Goal: Information Seeking & Learning: Learn about a topic

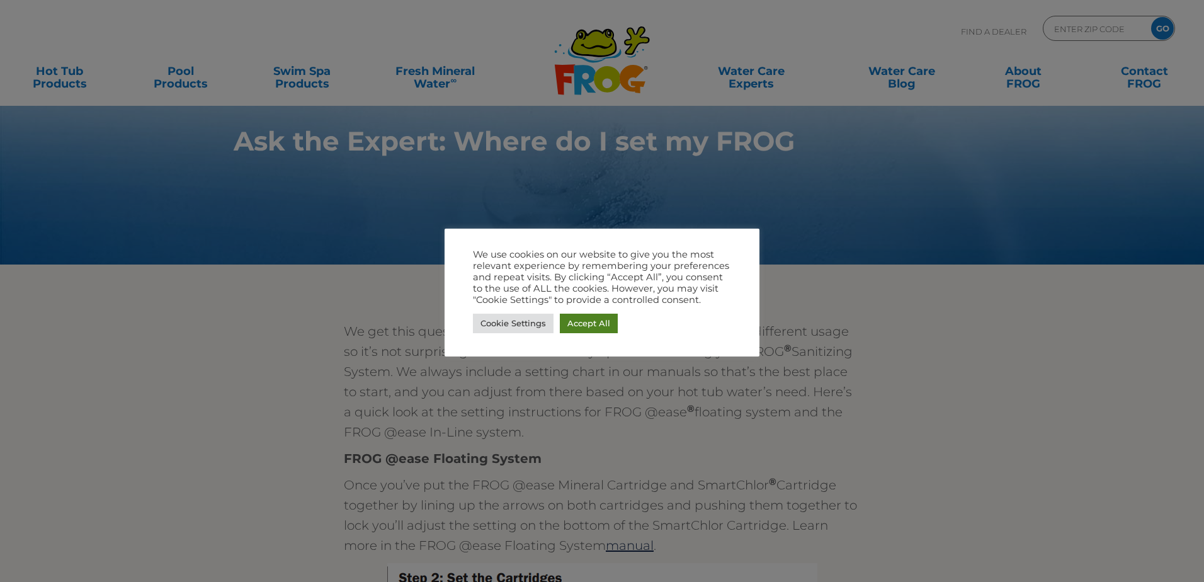
click at [589, 326] on link "Accept All" at bounding box center [589, 324] width 58 height 20
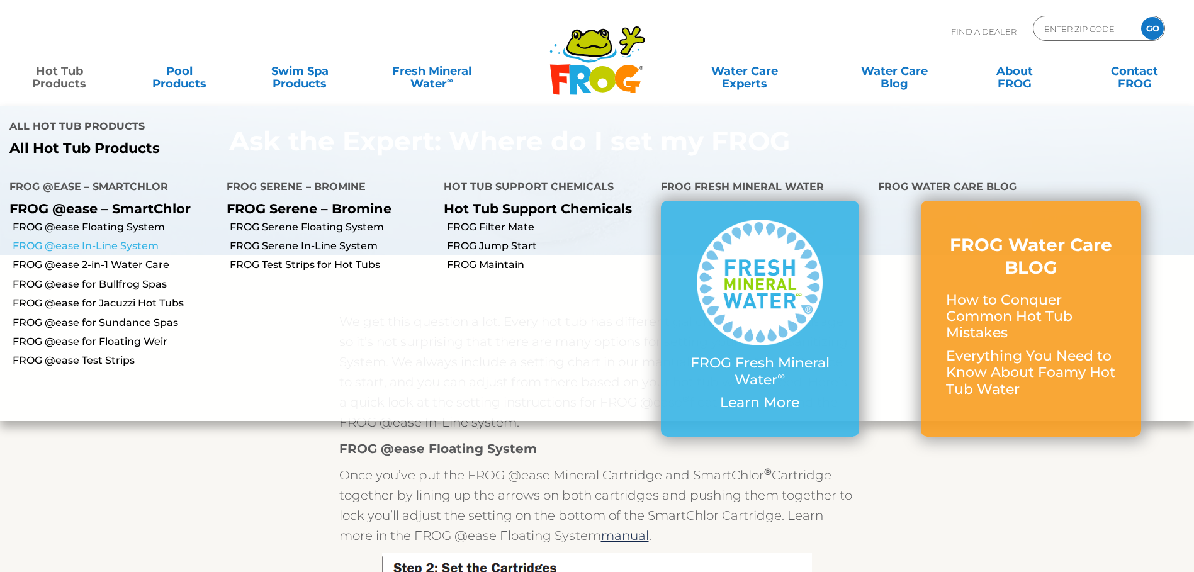
click at [112, 246] on link "FROG @ease In-Line System" at bounding box center [115, 246] width 205 height 14
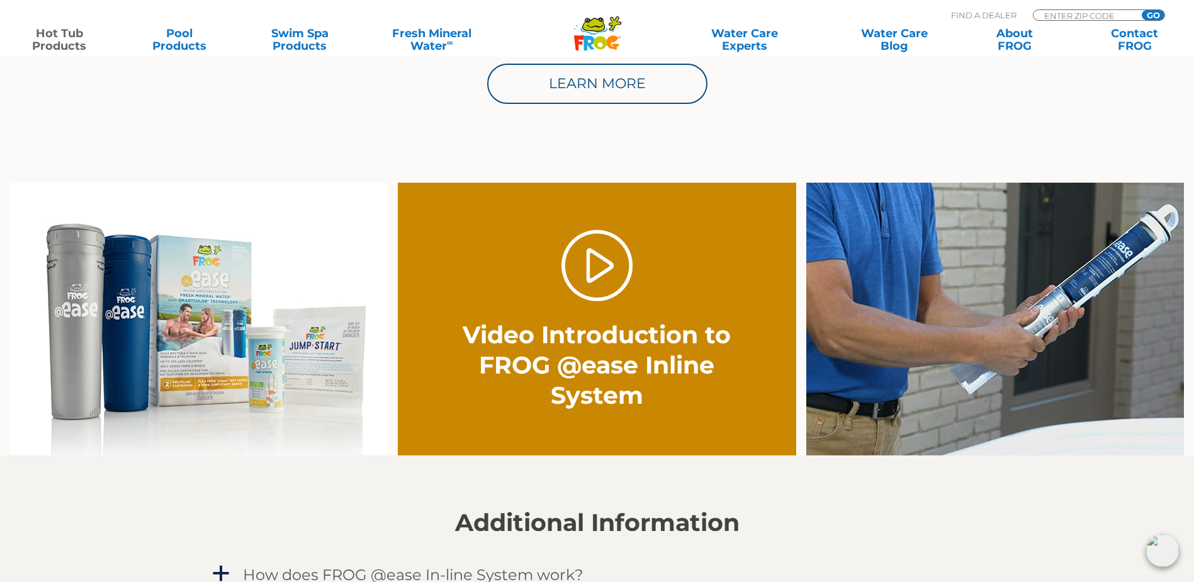
scroll to position [819, 0]
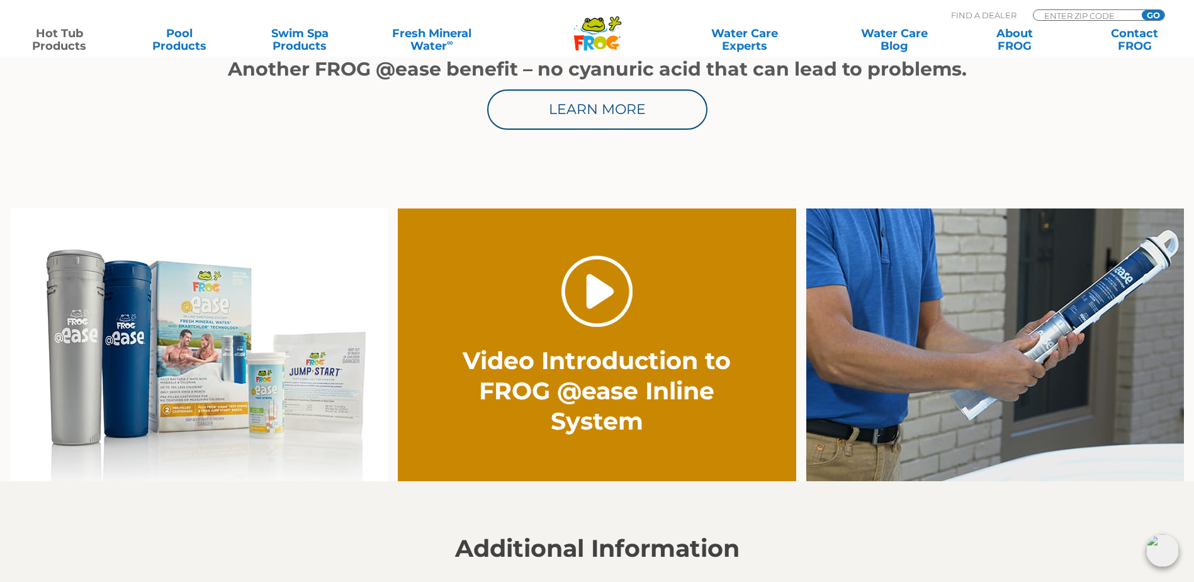
click at [608, 281] on link "." at bounding box center [597, 291] width 71 height 71
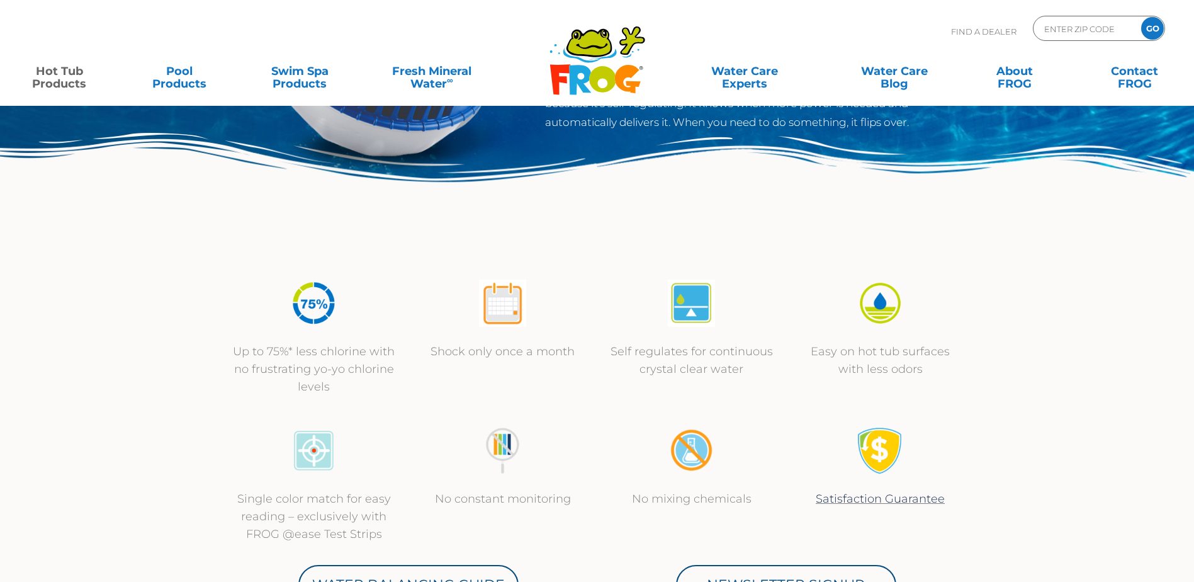
scroll to position [315, 0]
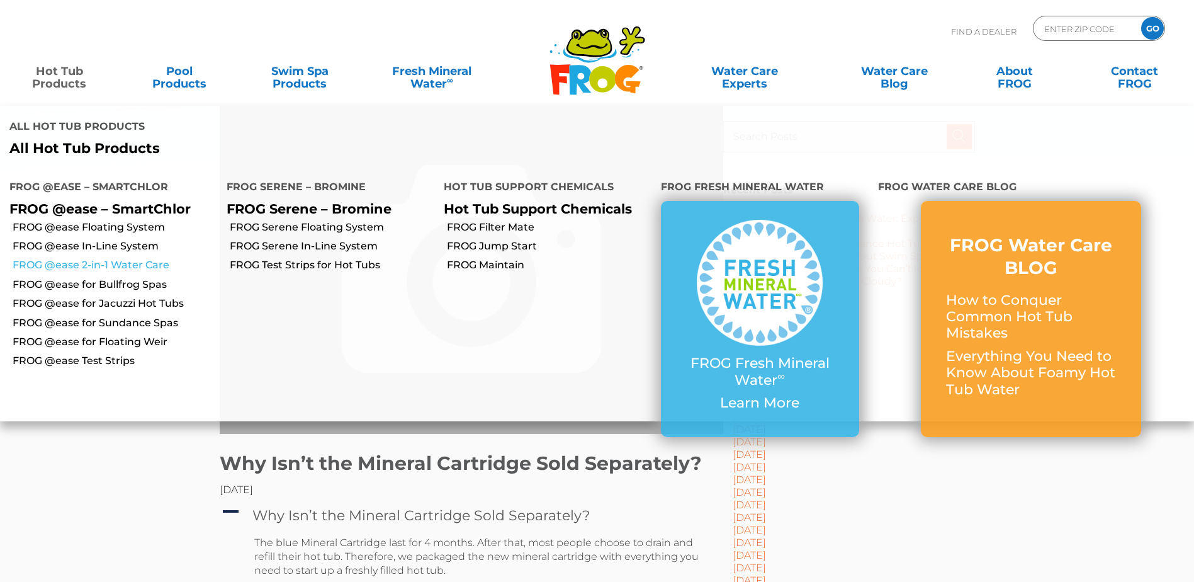
click at [125, 264] on link "FROG @ease 2-in-1 Water Care" at bounding box center [115, 265] width 205 height 14
click at [65, 82] on link "Hot Tub Products" at bounding box center [60, 71] width 94 height 25
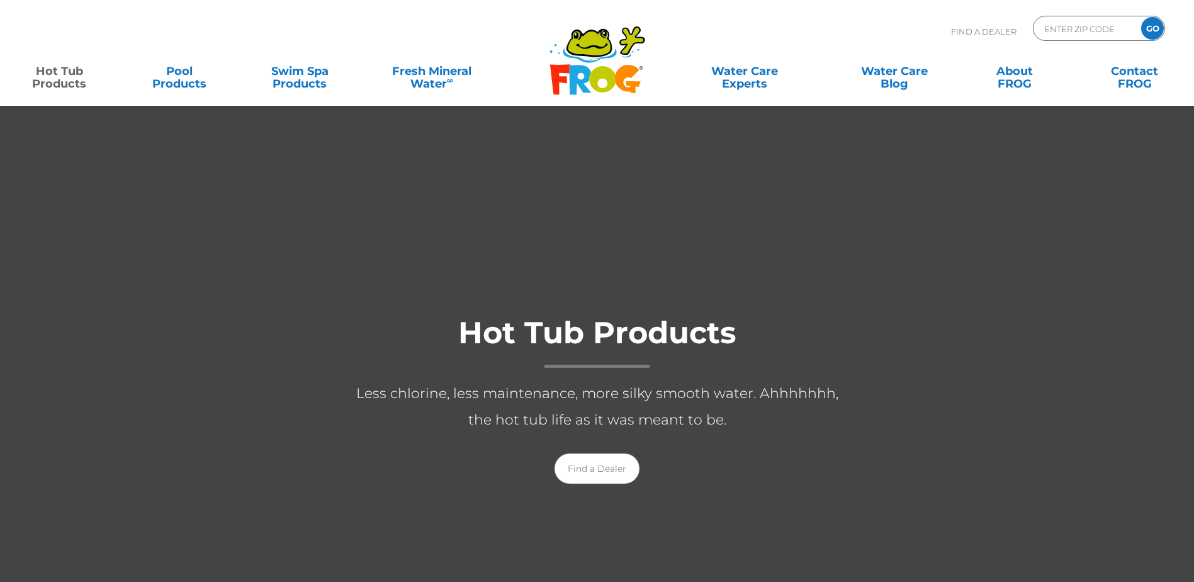
click at [71, 80] on link "Hot Tub Products" at bounding box center [60, 71] width 94 height 25
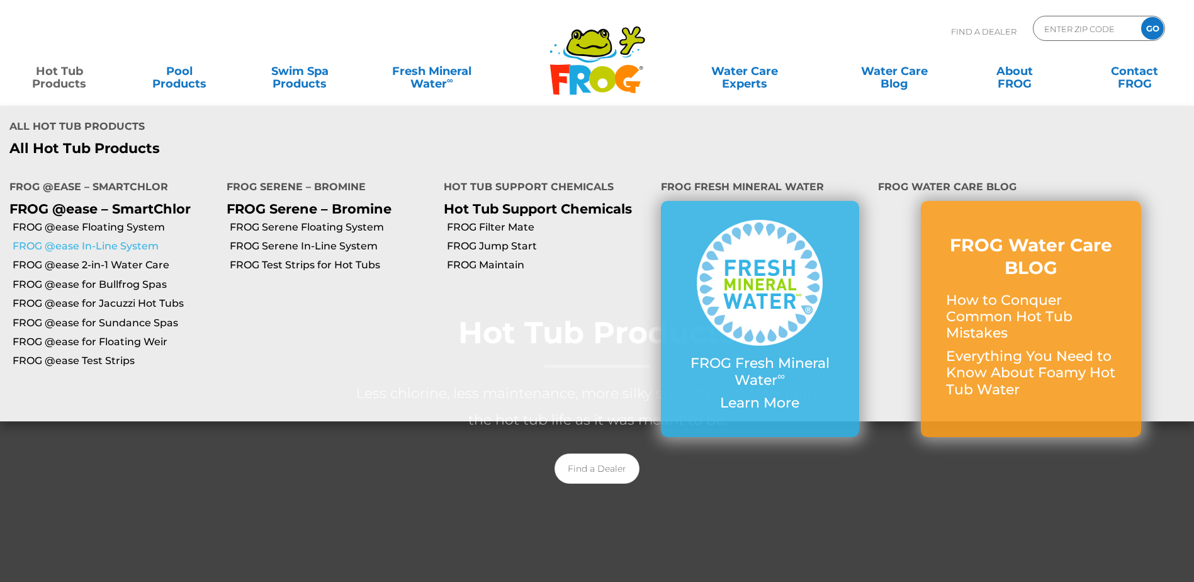
click at [82, 251] on link "FROG @ease In-Line System" at bounding box center [115, 246] width 205 height 14
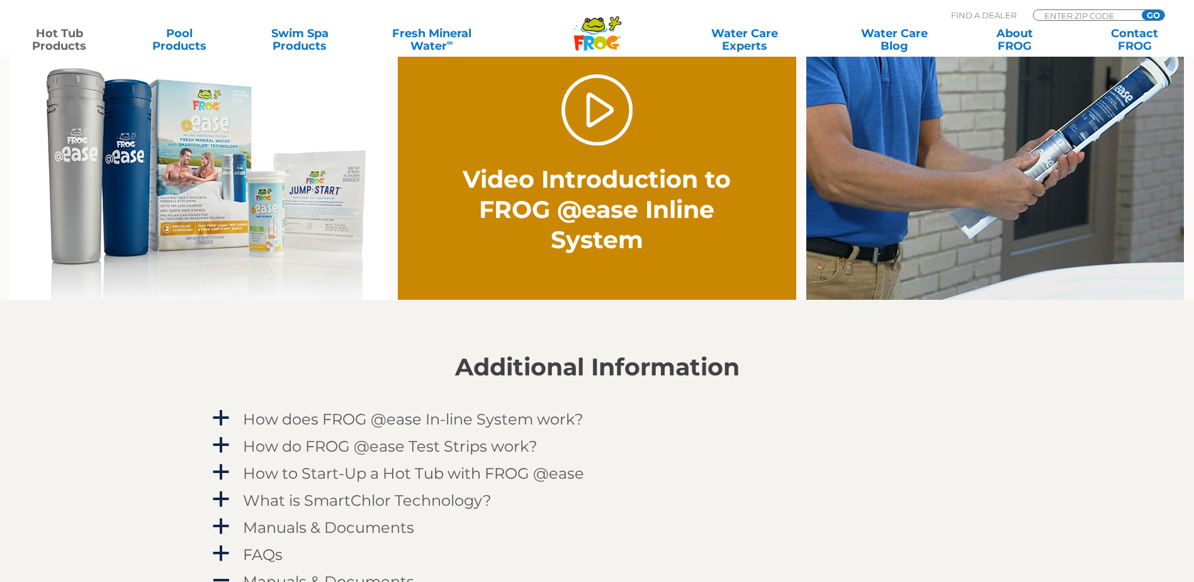
scroll to position [756, 0]
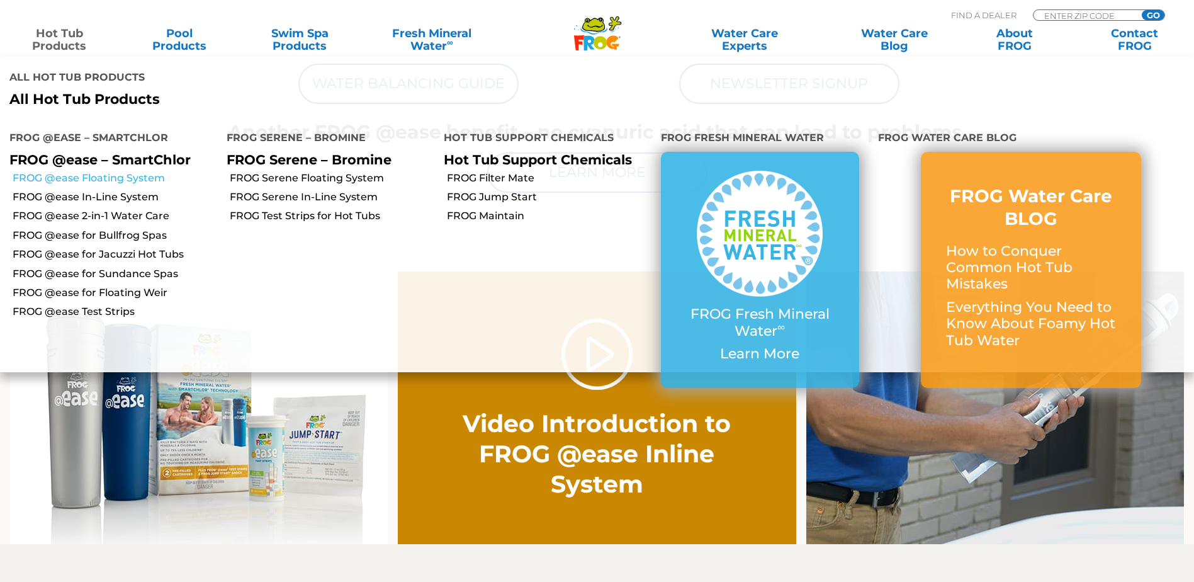
click at [84, 178] on link "FROG @ease Floating System" at bounding box center [115, 178] width 205 height 14
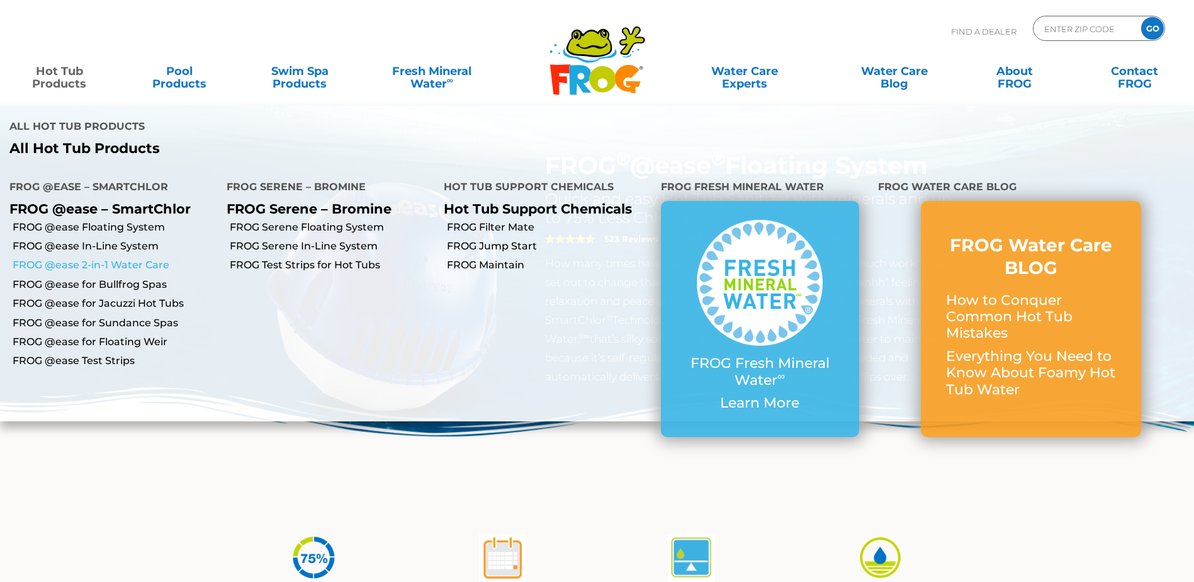
click at [101, 270] on link "FROG @ease 2-in-1 Water Care" at bounding box center [115, 265] width 205 height 14
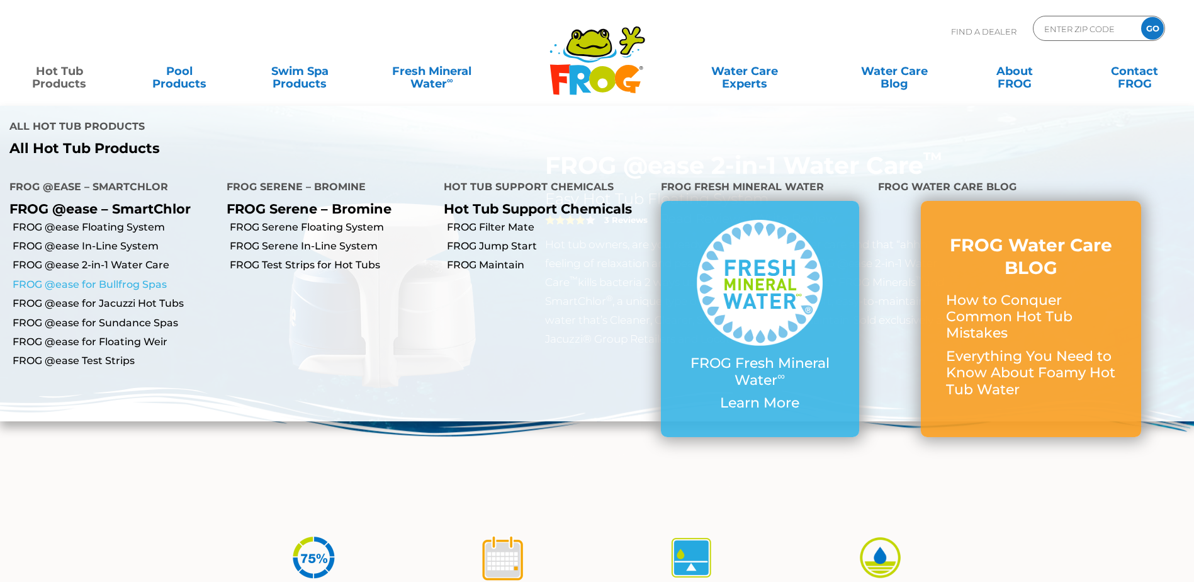
click at [105, 286] on link "FROG @ease for Bullfrog Spas" at bounding box center [115, 285] width 205 height 14
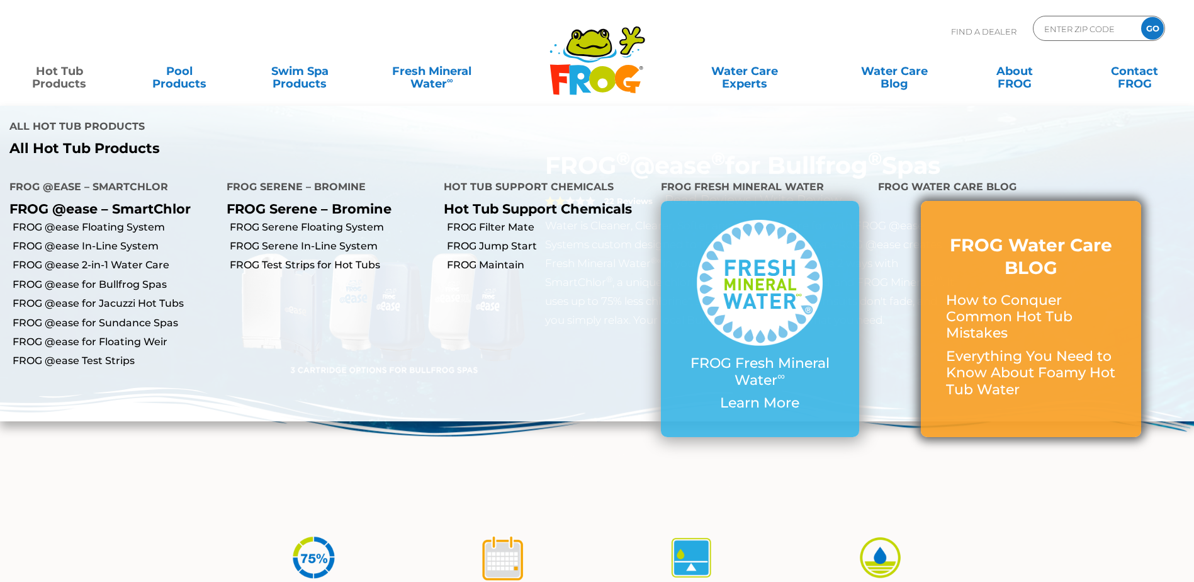
click at [1038, 262] on h3 "FROG Water Care BLOG" at bounding box center [1031, 257] width 170 height 46
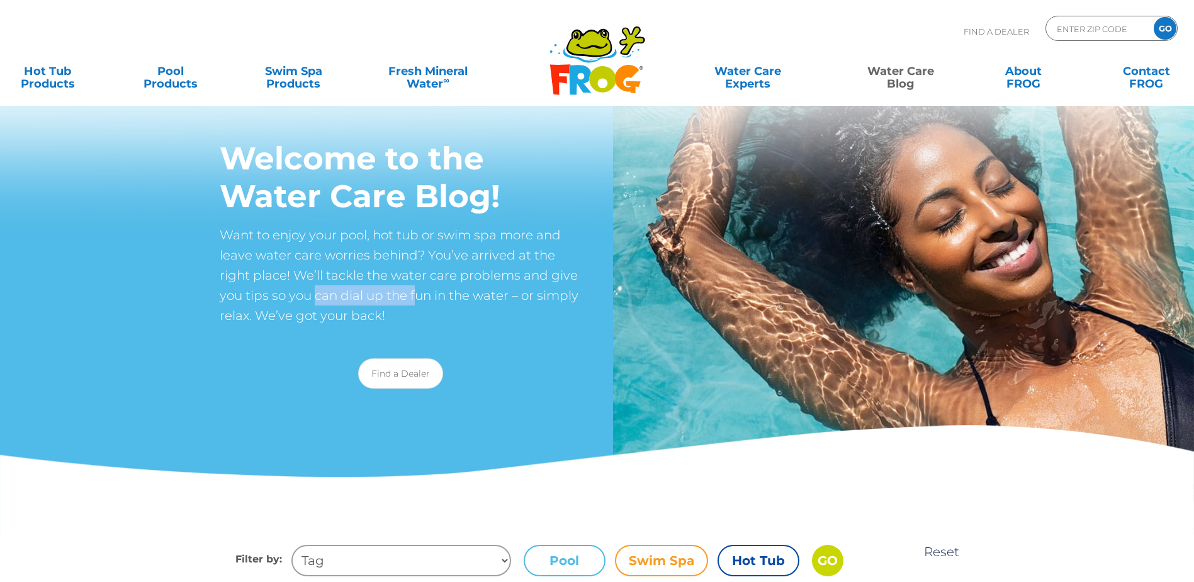
drag, startPoint x: 375, startPoint y: 296, endPoint x: 433, endPoint y: 296, distance: 58.6
click at [433, 296] on p "Want to enjoy your pool, hot tub or swim spa more and leave water care worries …" at bounding box center [401, 275] width 362 height 101
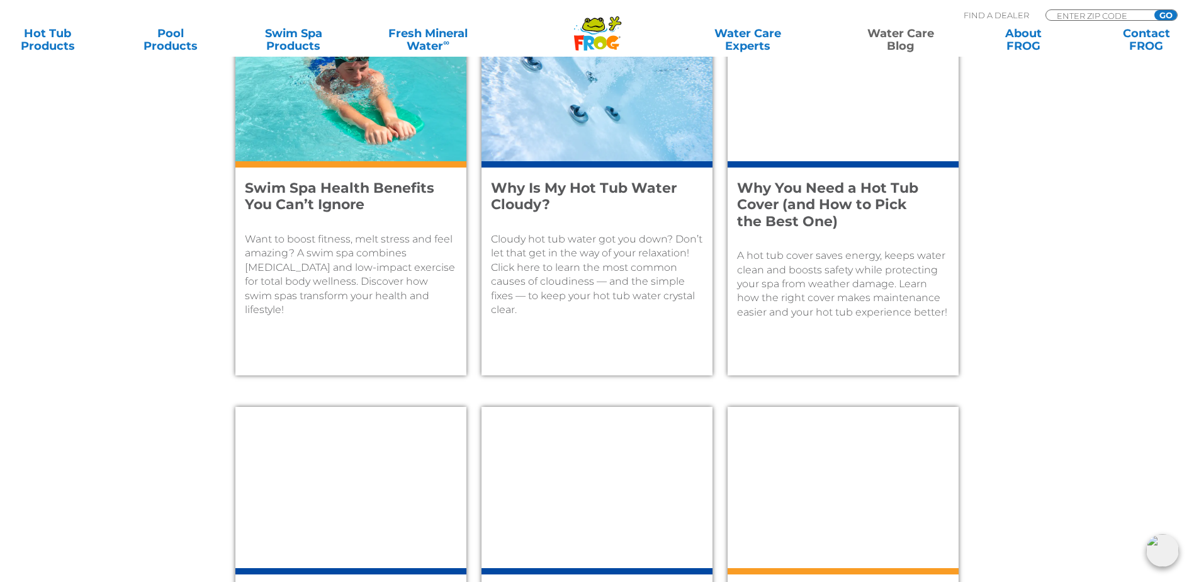
scroll to position [944, 0]
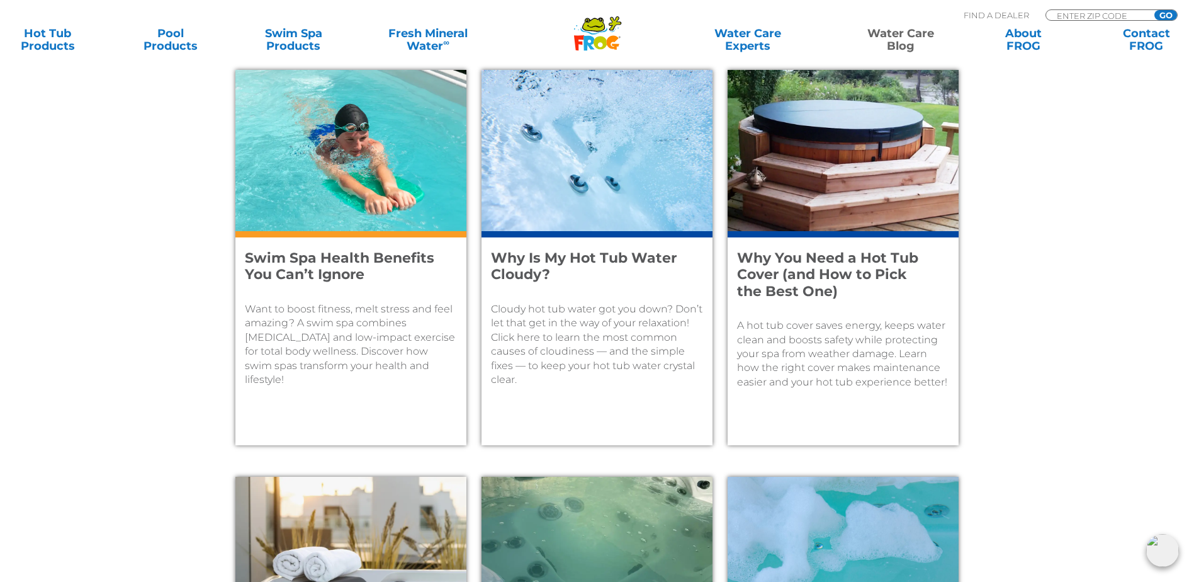
click at [586, 259] on h4 "Why Is My Hot Tub Water Cloudy?" at bounding box center [588, 266] width 195 height 33
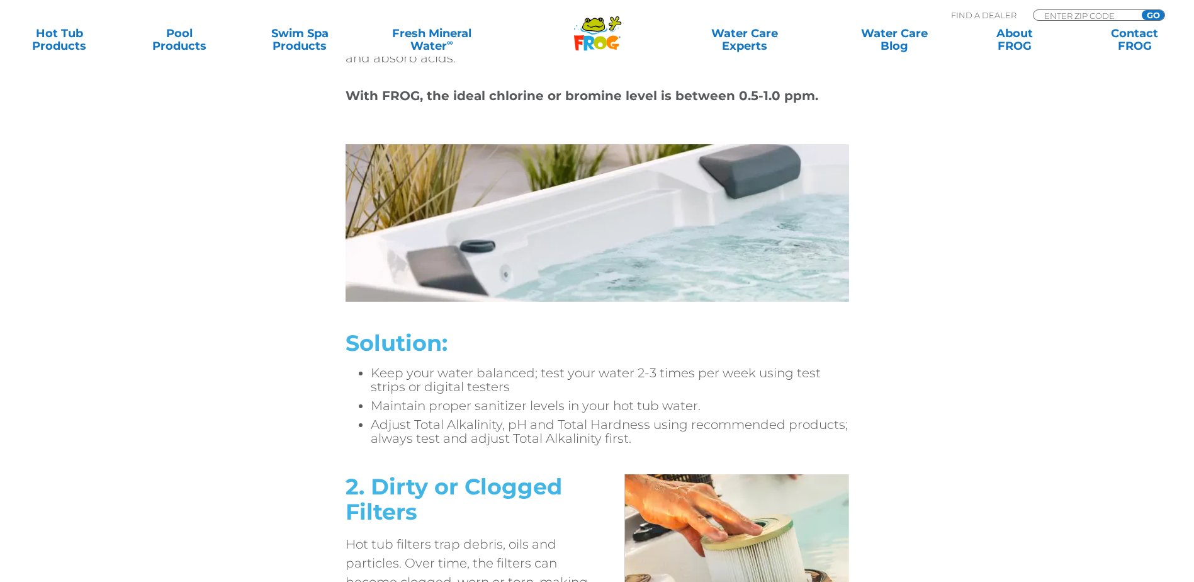
scroll to position [2015, 0]
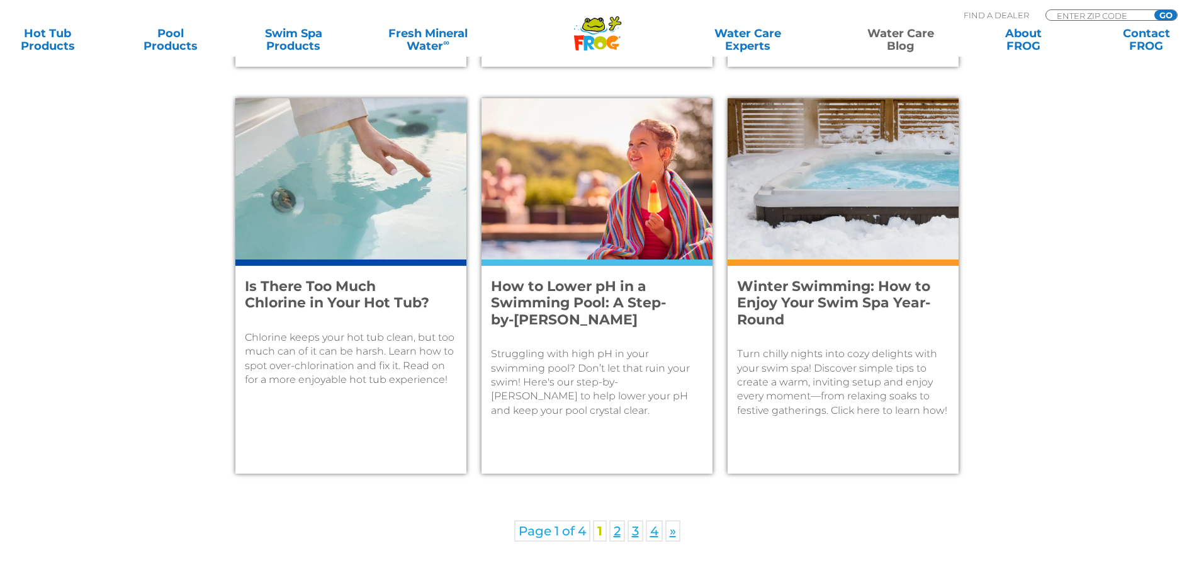
scroll to position [1763, 0]
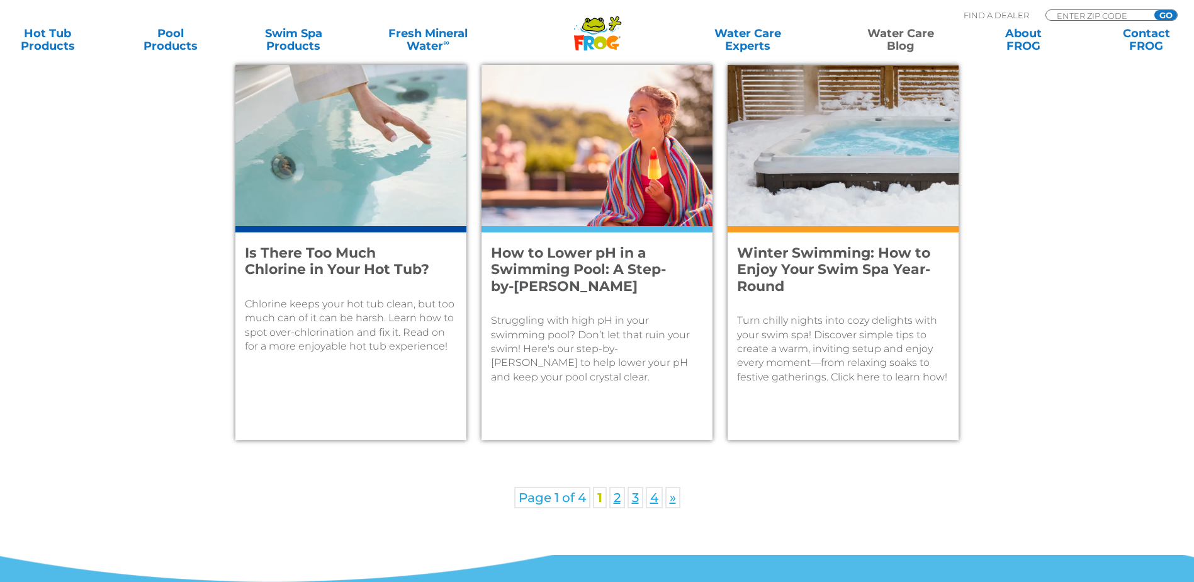
click at [385, 315] on p "Chlorine keeps your hot tub clean, but too much can of it can be harsh. Learn h…" at bounding box center [351, 325] width 212 height 57
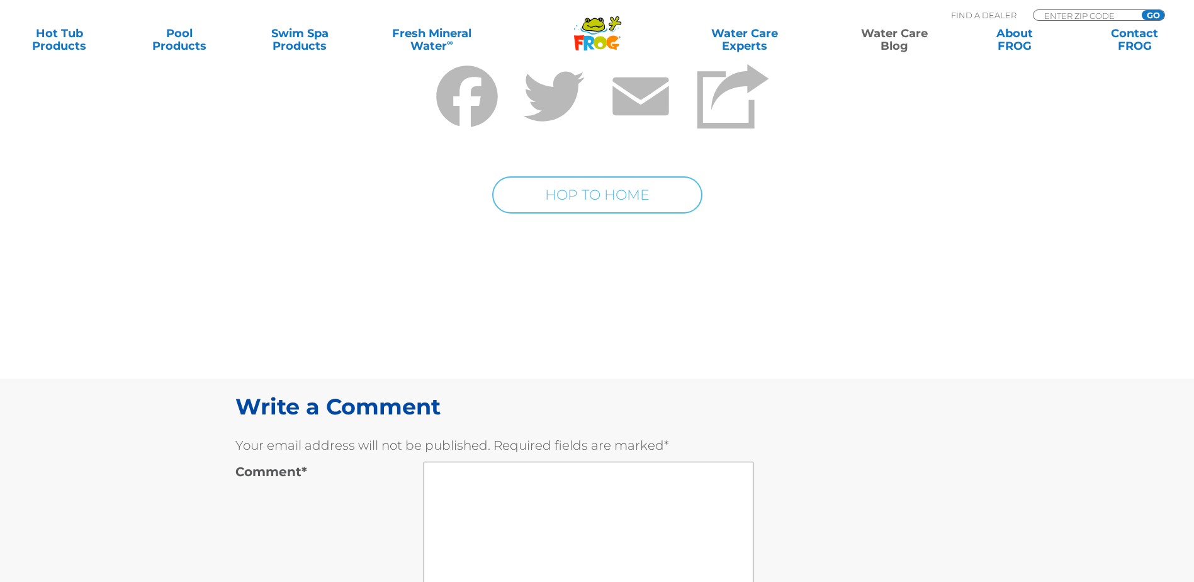
scroll to position [5226, 0]
